Goal: Information Seeking & Learning: Find specific fact

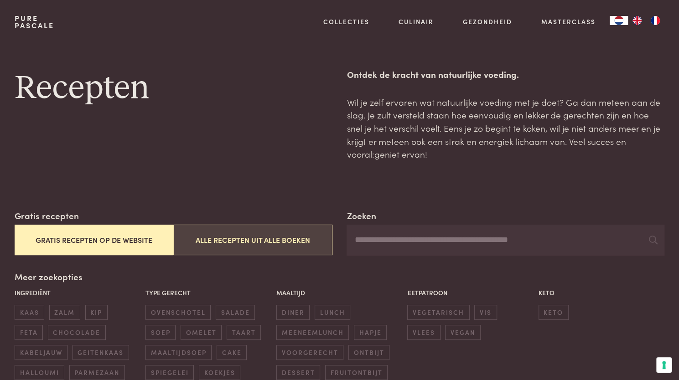
click at [266, 243] on button "Alle recepten uit alle boeken" at bounding box center [252, 240] width 159 height 31
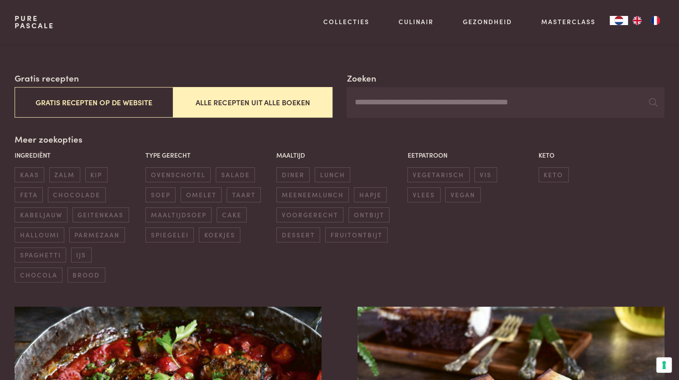
scroll to position [134, 0]
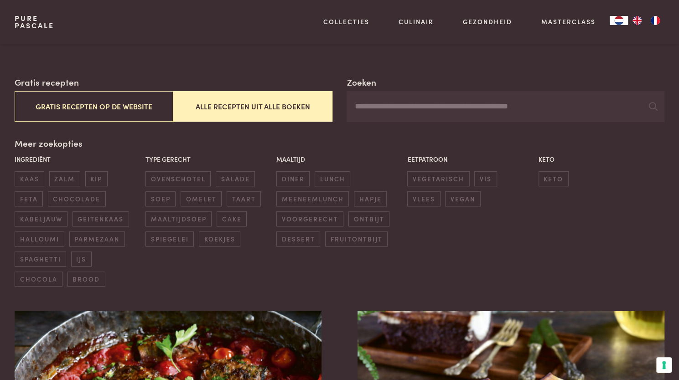
click at [406, 98] on input "Zoeken" at bounding box center [506, 106] width 318 height 31
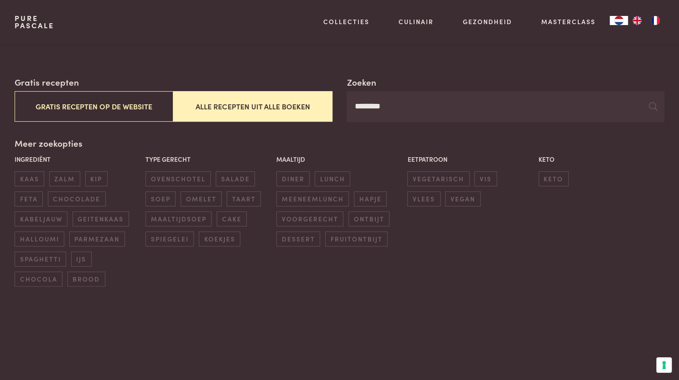
type input "********"
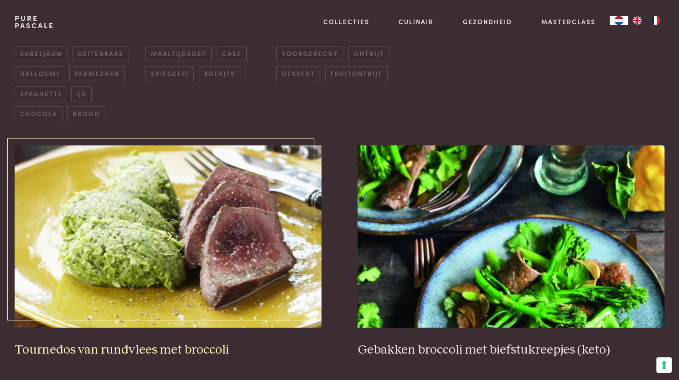
scroll to position [310, 0]
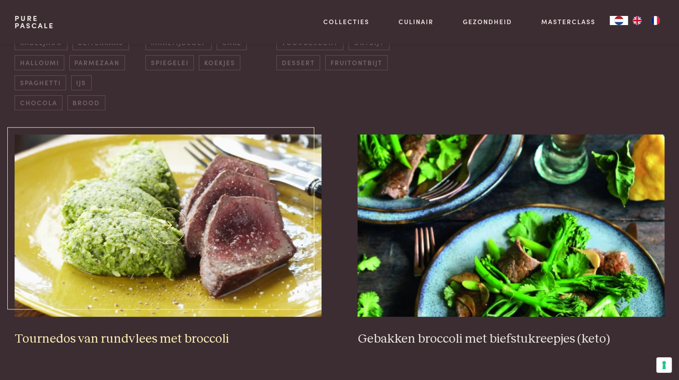
click at [163, 332] on h3 "Tournedos van rundvlees met broccoli" at bounding box center [168, 340] width 307 height 16
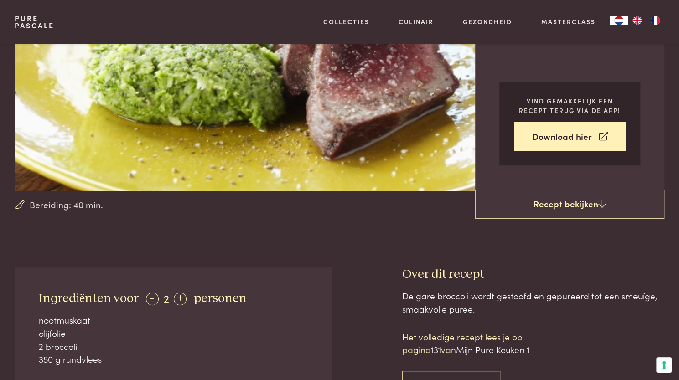
scroll to position [145, 0]
